Goal: Task Accomplishment & Management: Use online tool/utility

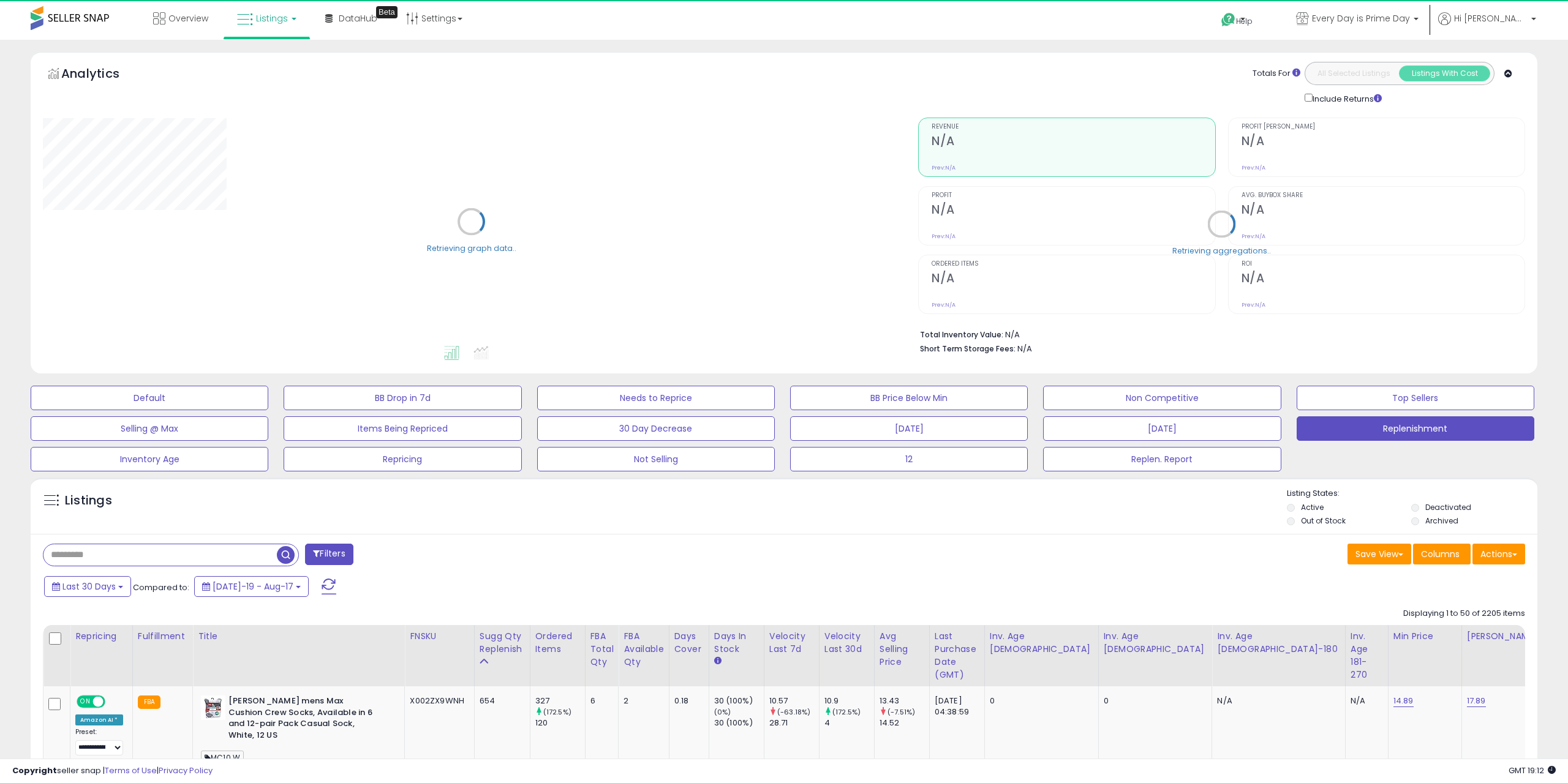
select select "**"
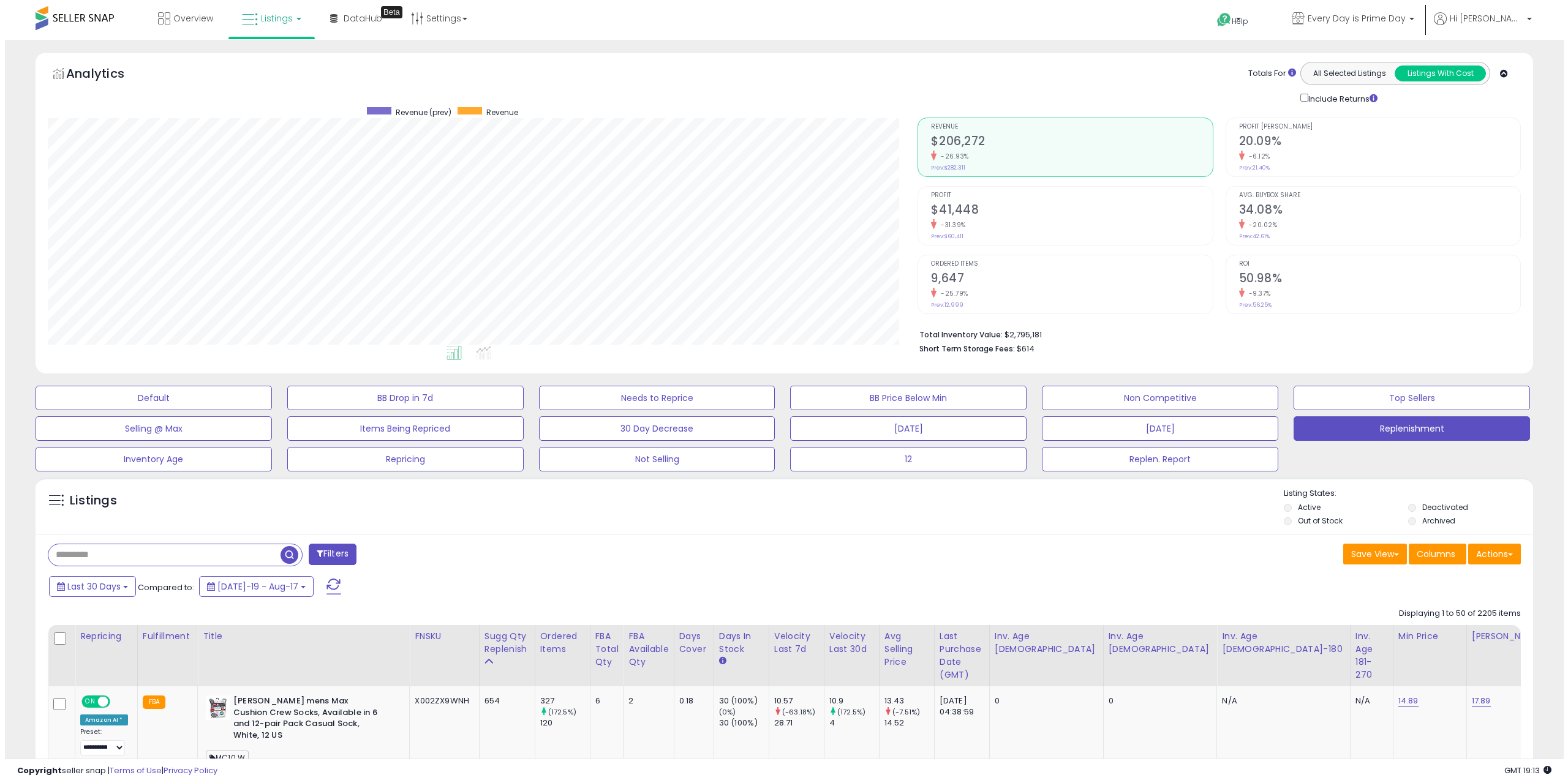
scroll to position [251, 870]
click at [277, 559] on span "button" at bounding box center [285, 556] width 17 height 17
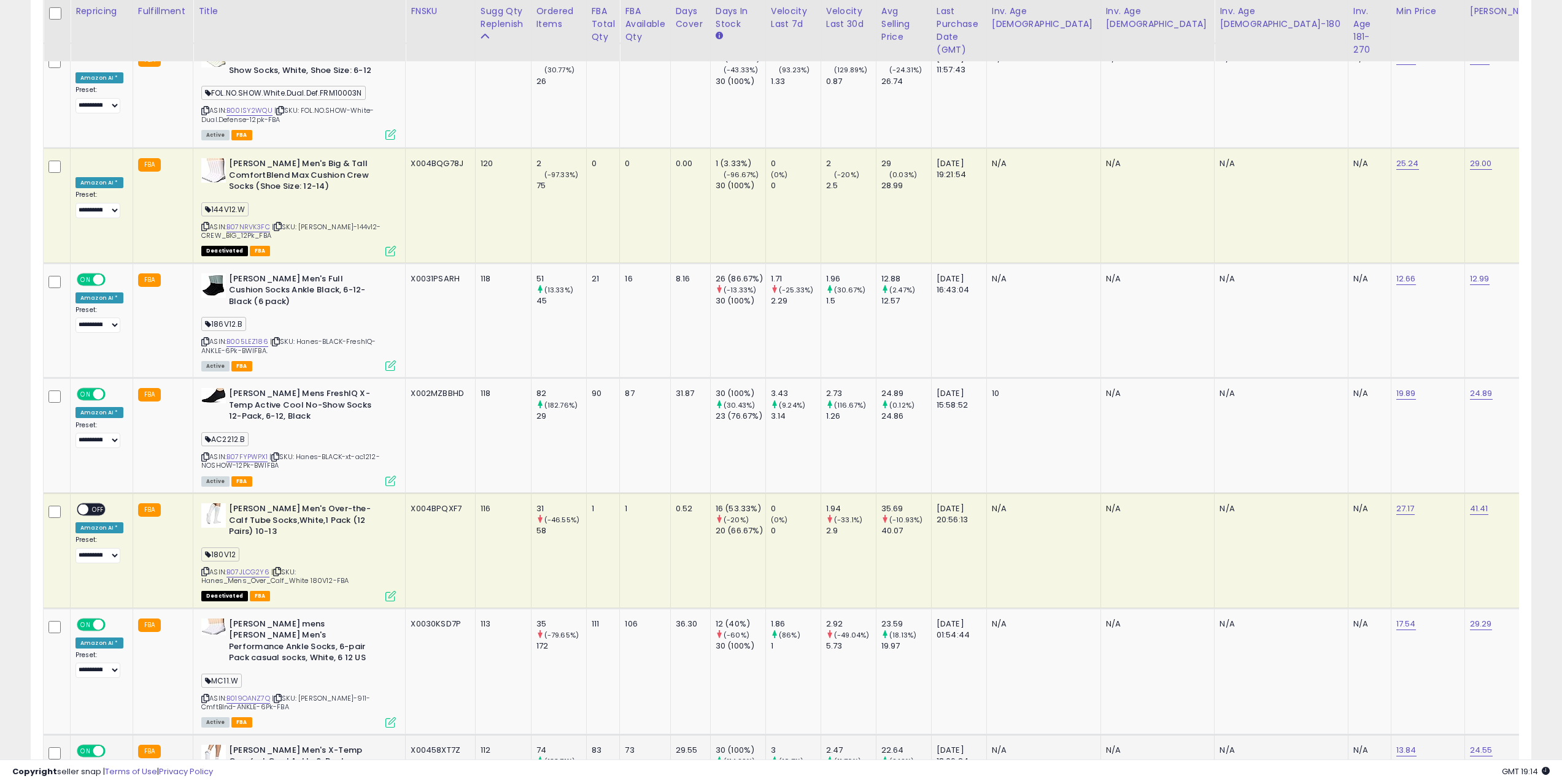
scroll to position [4519, 0]
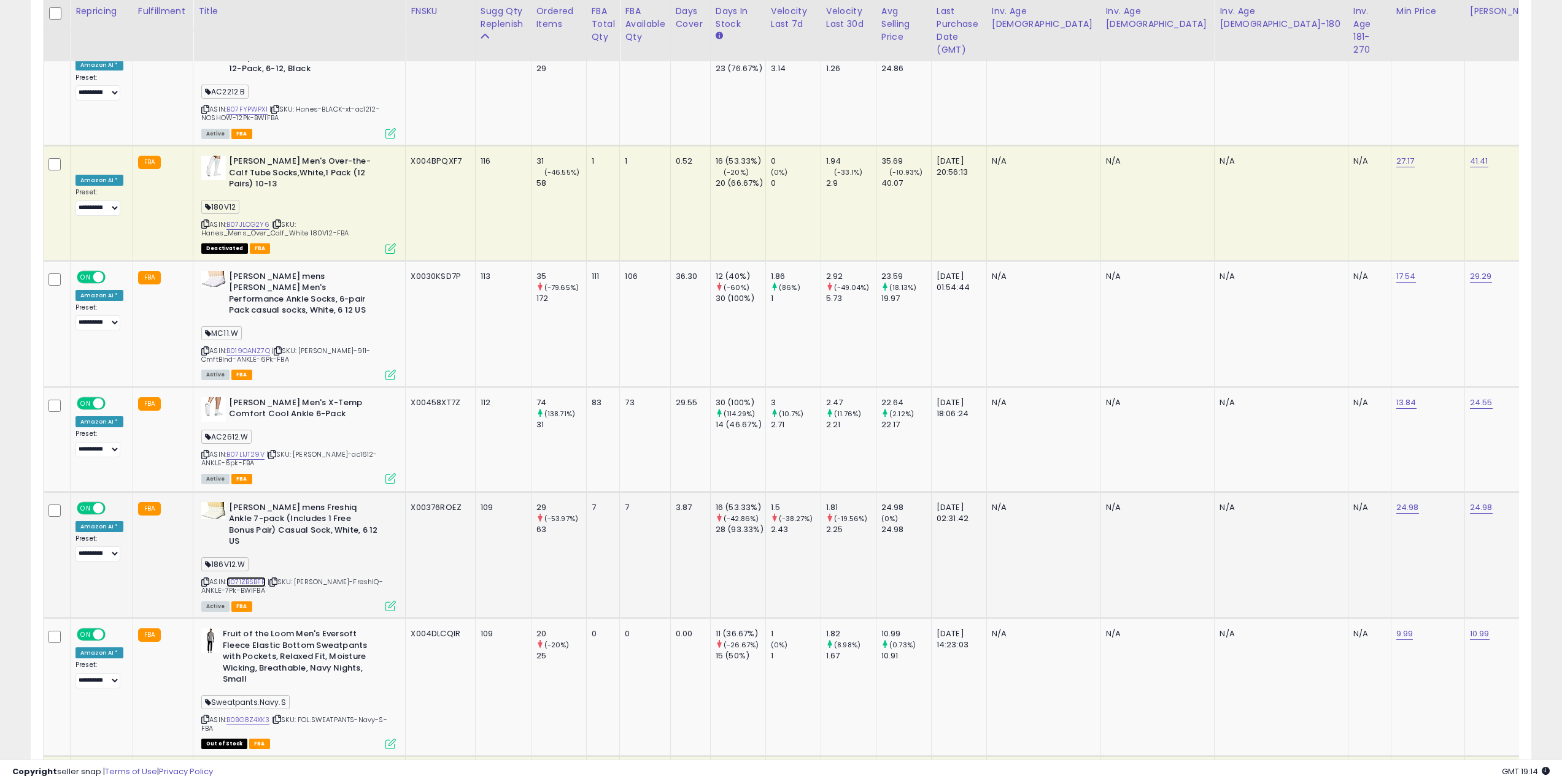
click at [241, 578] on link "B071ZBSBFR" at bounding box center [246, 582] width 40 height 11
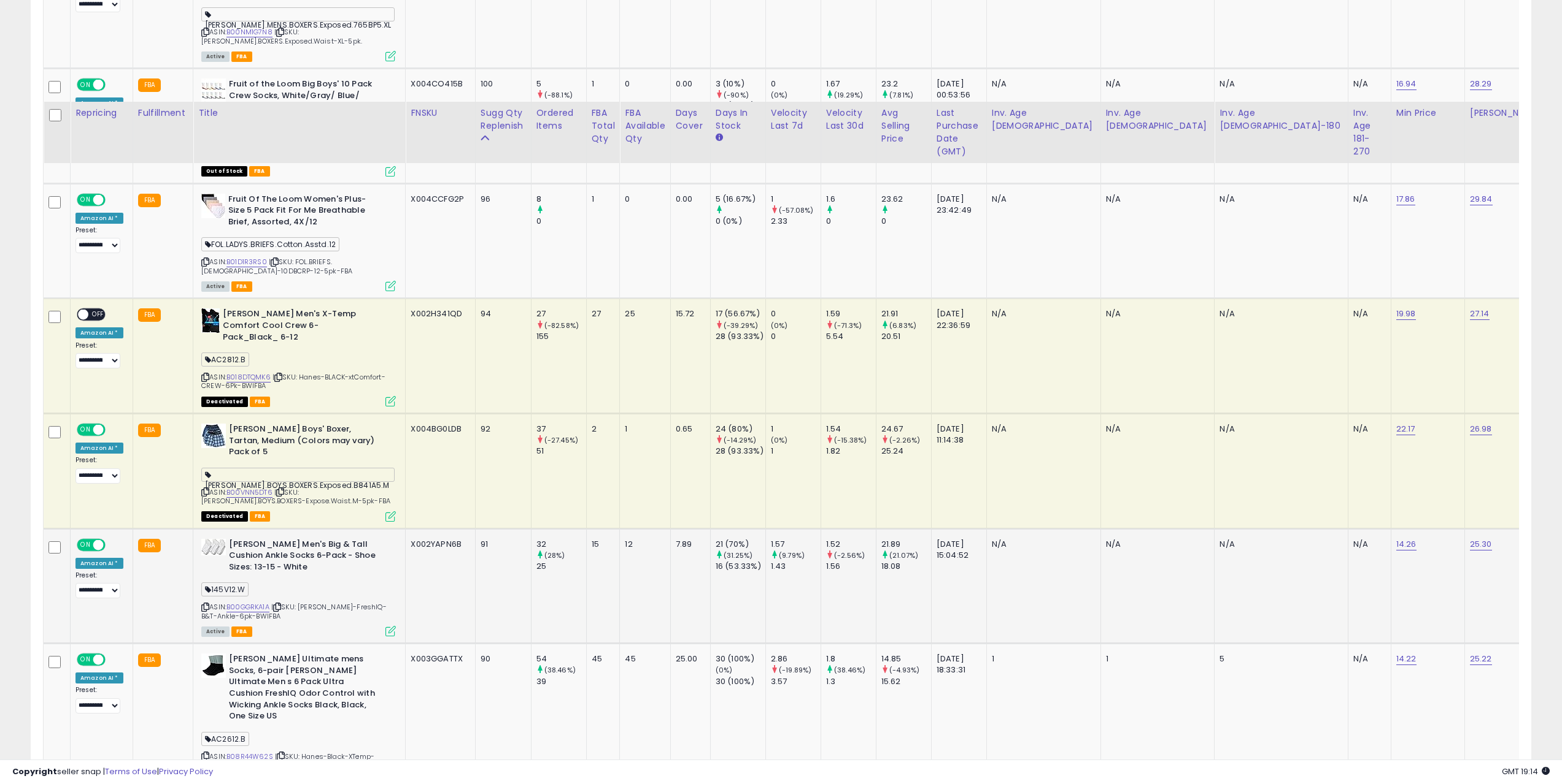
scroll to position [5561, 0]
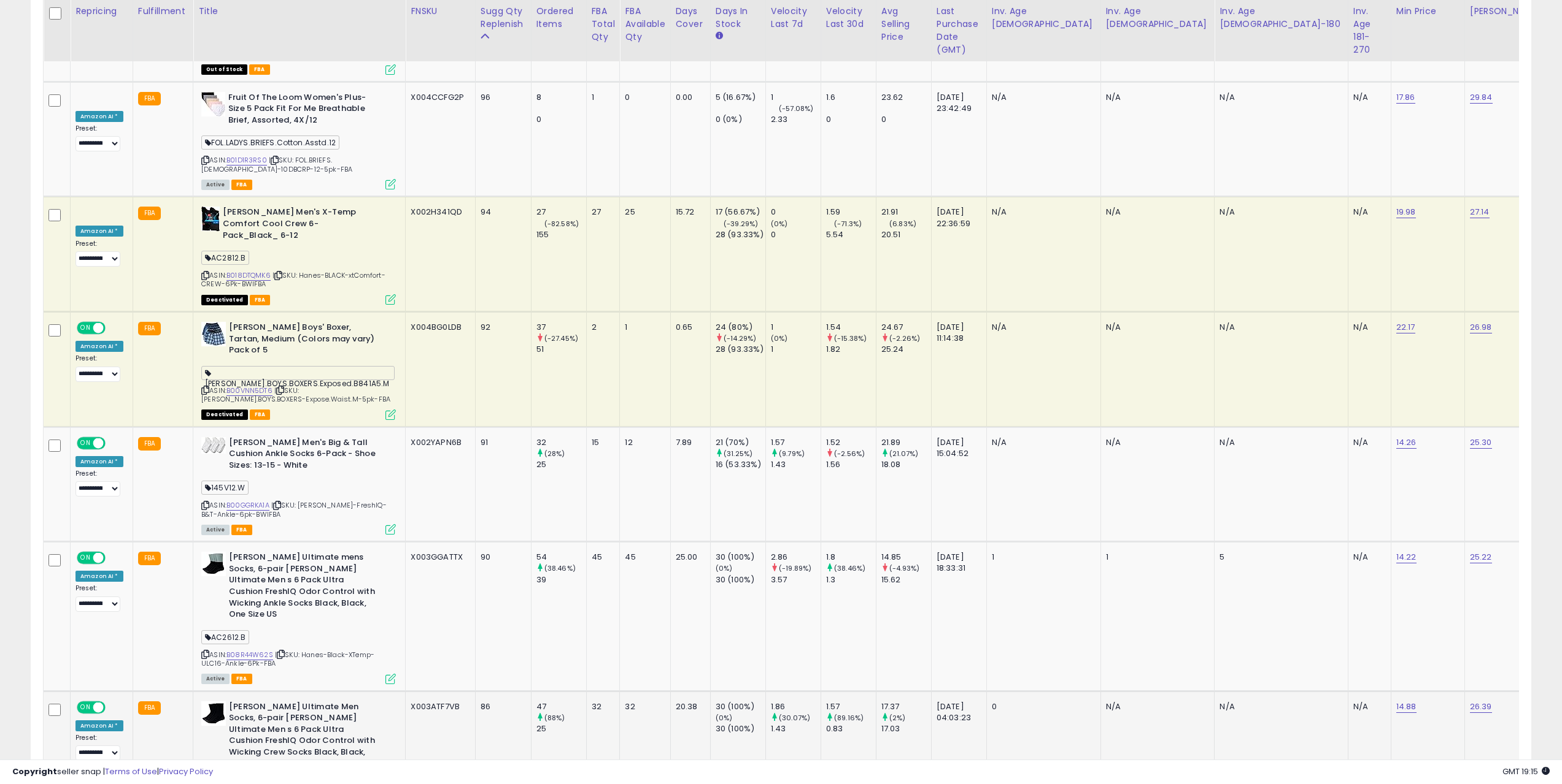
click at [442, 702] on div "X003ATF7VB" at bounding box center [437, 706] width 55 height 11
click at [441, 702] on div "X003ATF7VB" at bounding box center [437, 706] width 55 height 11
copy tr "X003ATF7VB"
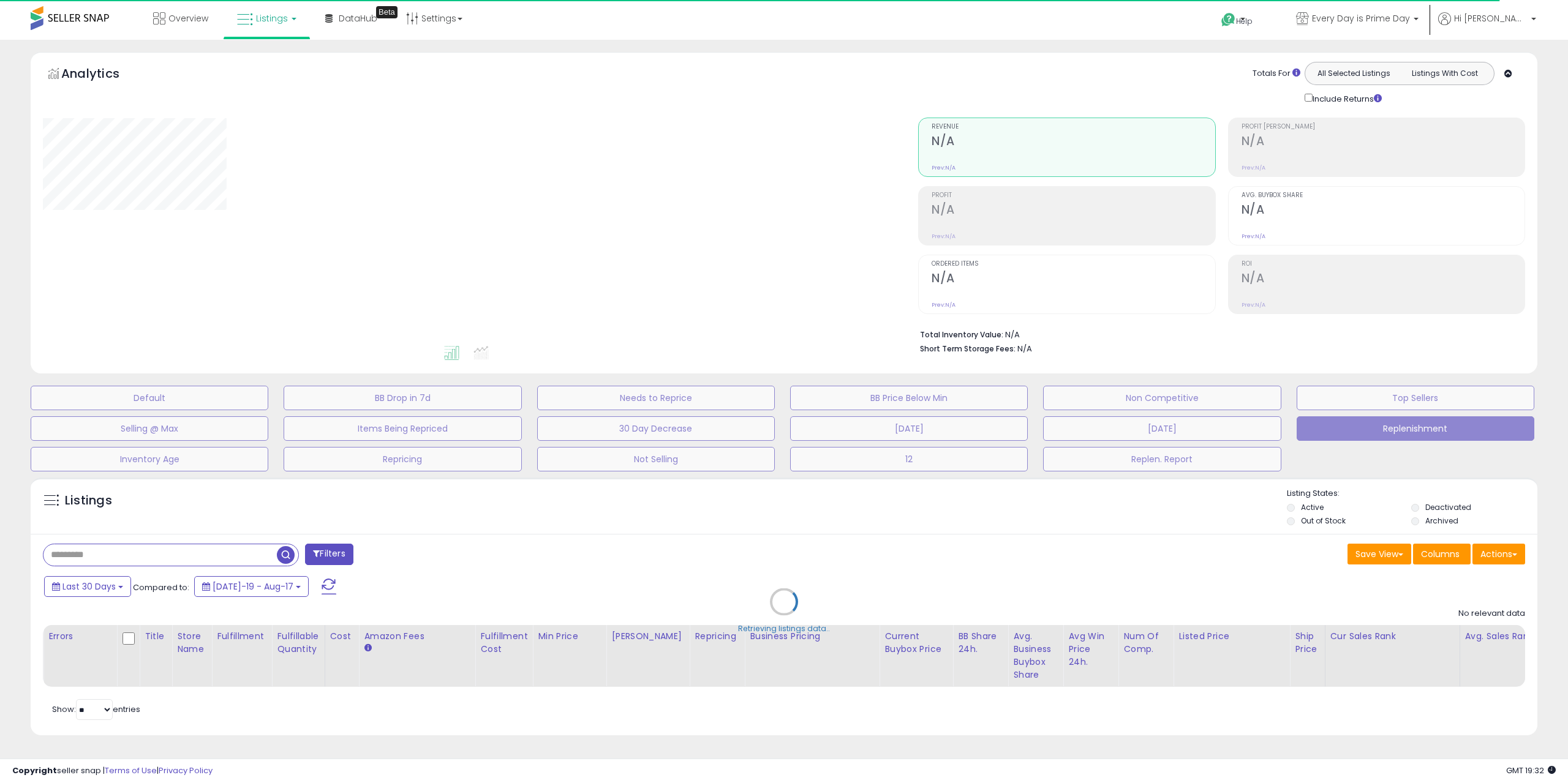
drag, startPoint x: 293, startPoint y: 538, endPoint x: 289, endPoint y: 545, distance: 8.1
click at [293, 539] on div "Retrieving listings data.." at bounding box center [784, 611] width 1525 height 280
click at [283, 557] on div "Retrieving listings data.." at bounding box center [784, 611] width 1525 height 280
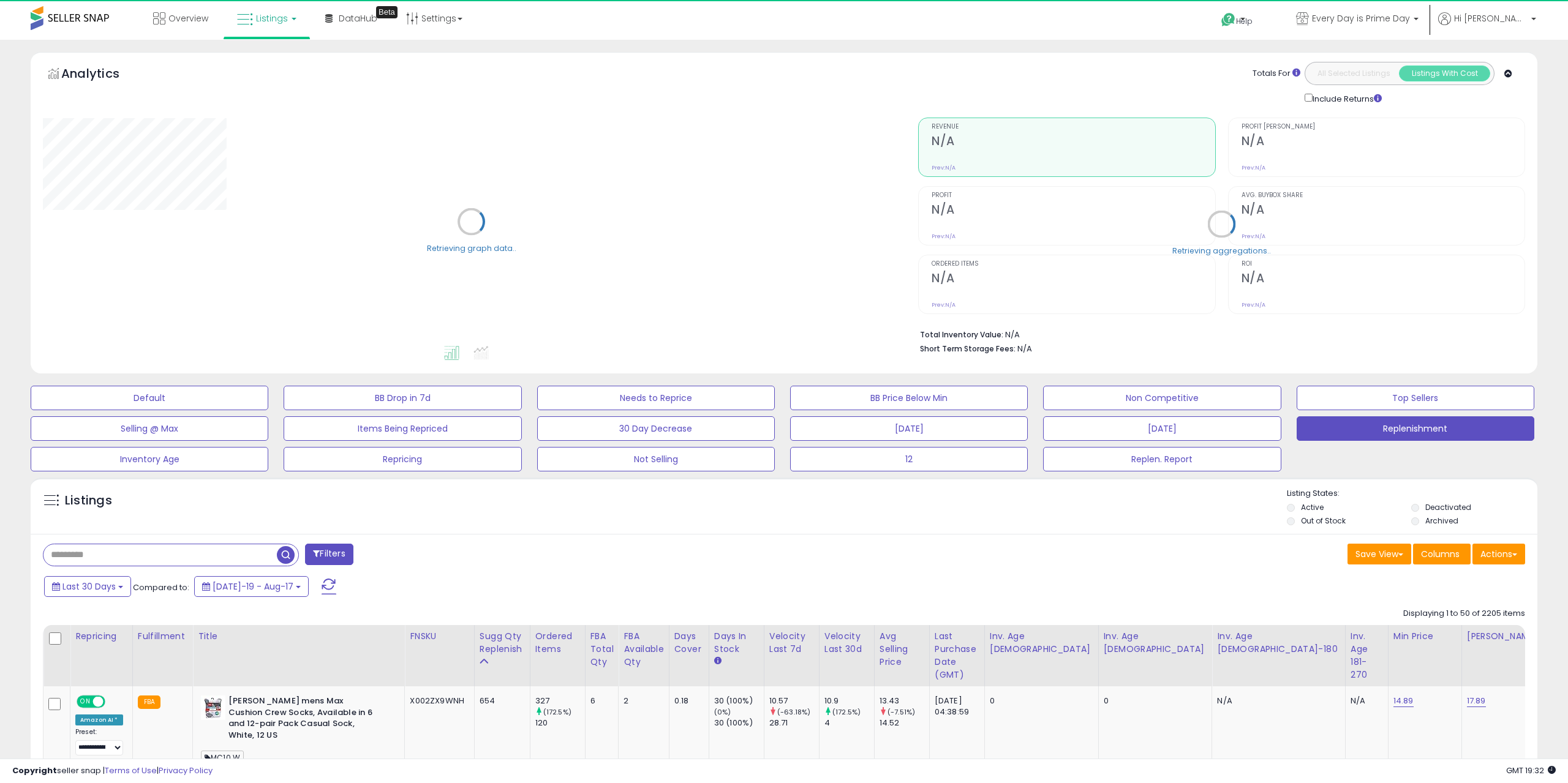
select select "**"
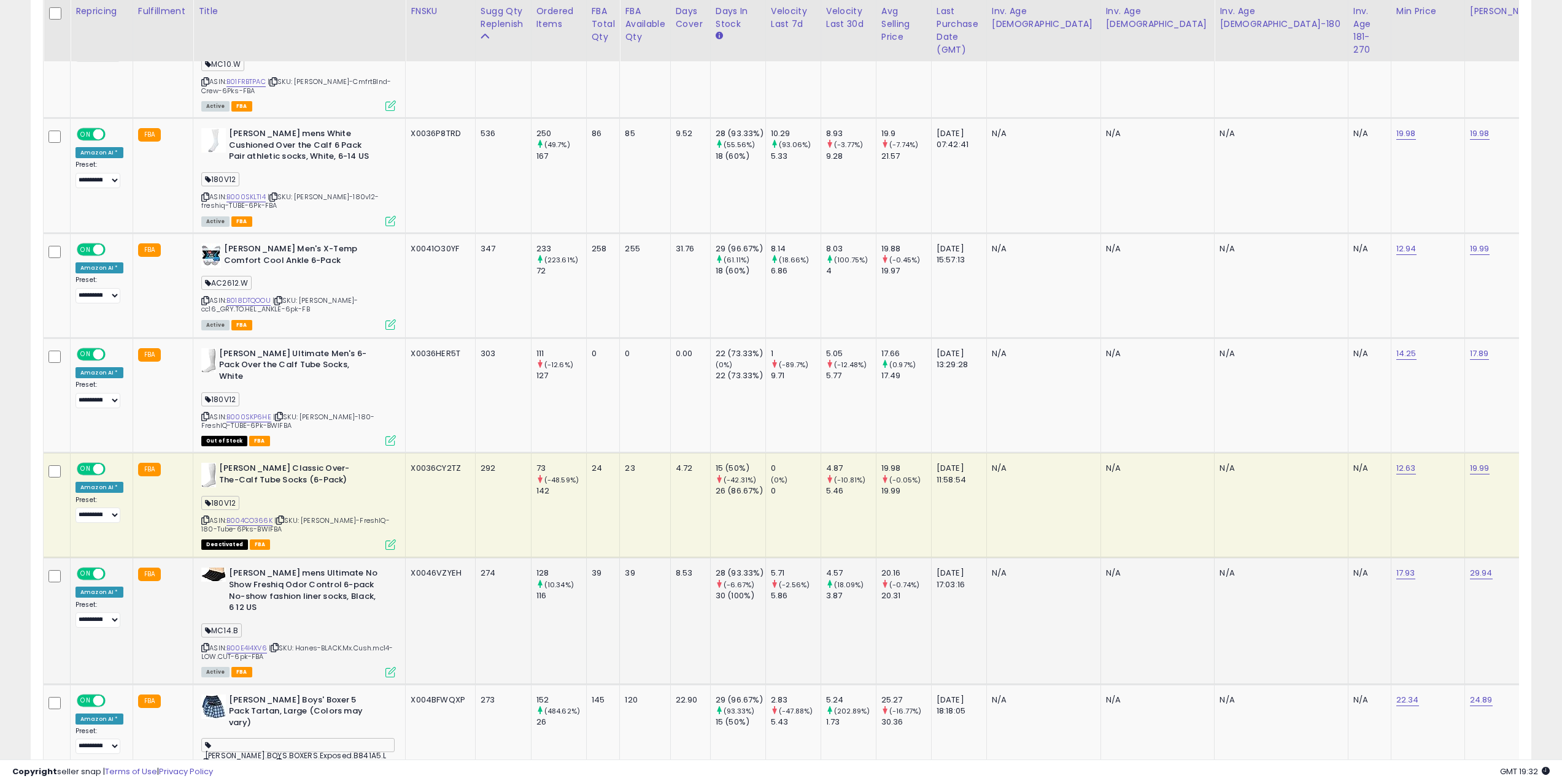
scroll to position [251, 872]
click at [430, 243] on div "X0041O30YF" at bounding box center [437, 248] width 55 height 11
copy div "X0041O30YF"
